Goal: Task Accomplishment & Management: Use online tool/utility

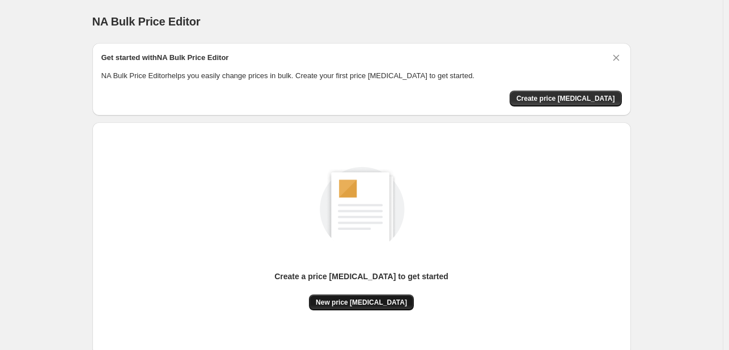
click at [351, 299] on span "New price [MEDICAL_DATA]" at bounding box center [361, 302] width 91 height 9
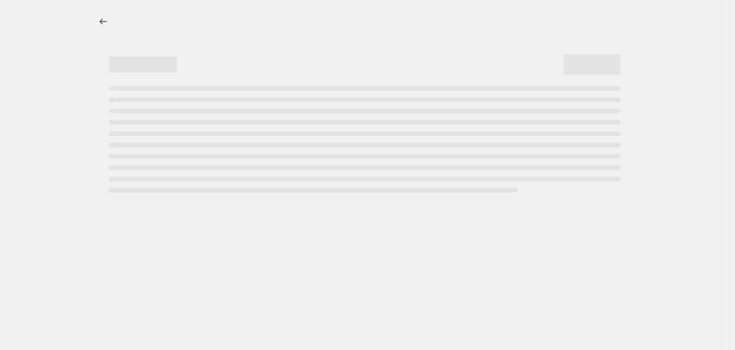
select select "percentage"
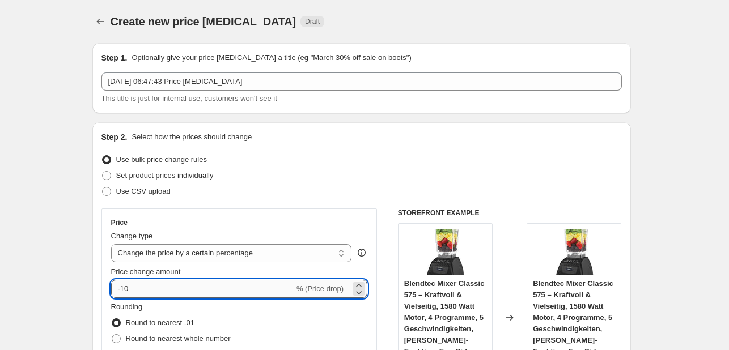
click at [142, 291] on input "-10" at bounding box center [202, 289] width 183 height 18
type input "-1"
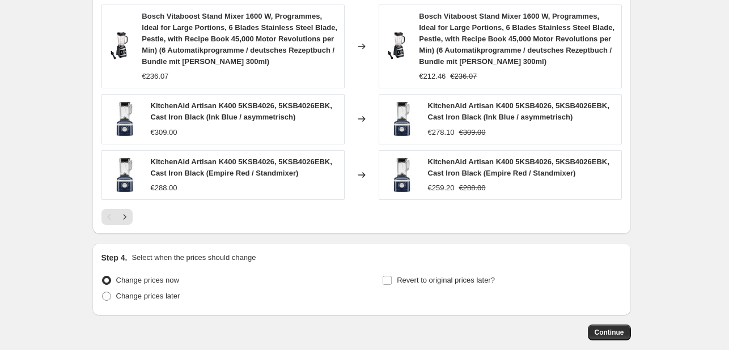
scroll to position [880, 0]
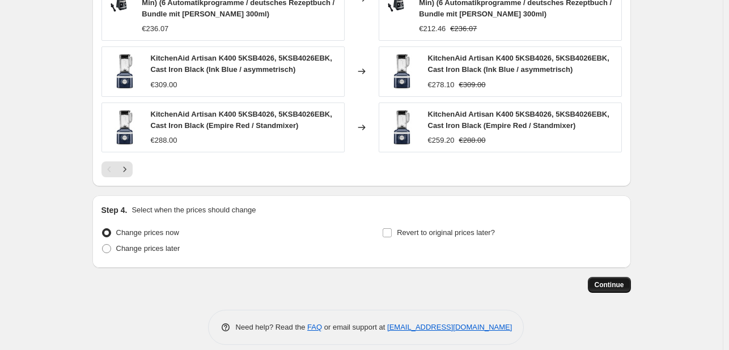
type input "-33"
click at [601, 281] on span "Continue" at bounding box center [609, 285] width 29 height 9
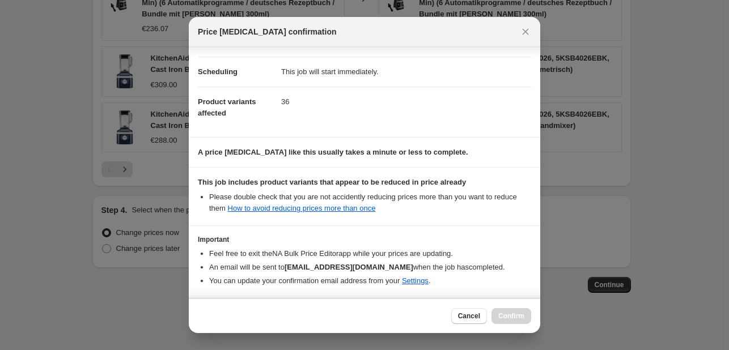
scroll to position [126, 0]
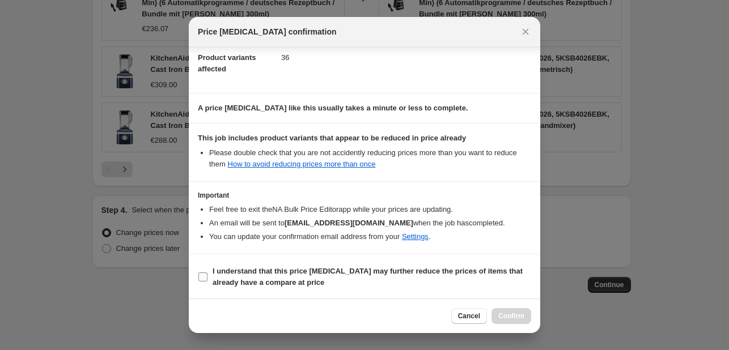
click at [218, 278] on b "I understand that this price [MEDICAL_DATA] may further reduce the prices of it…" at bounding box center [368, 277] width 310 height 20
click at [207, 278] on input "I understand that this price [MEDICAL_DATA] may further reduce the prices of it…" at bounding box center [202, 277] width 9 height 9
checkbox input "true"
click at [526, 319] on button "Confirm" at bounding box center [511, 316] width 40 height 16
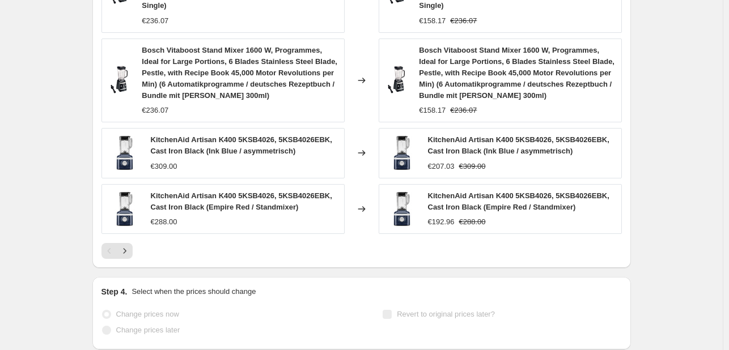
scroll to position [909, 0]
